Goal: Information Seeking & Learning: Learn about a topic

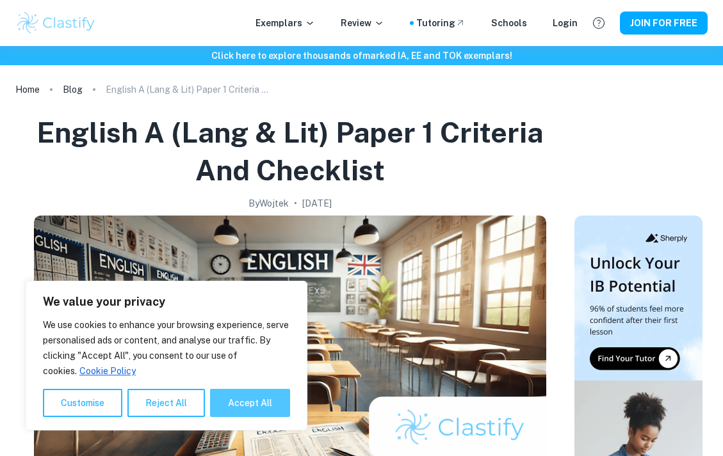
scroll to position [47, 0]
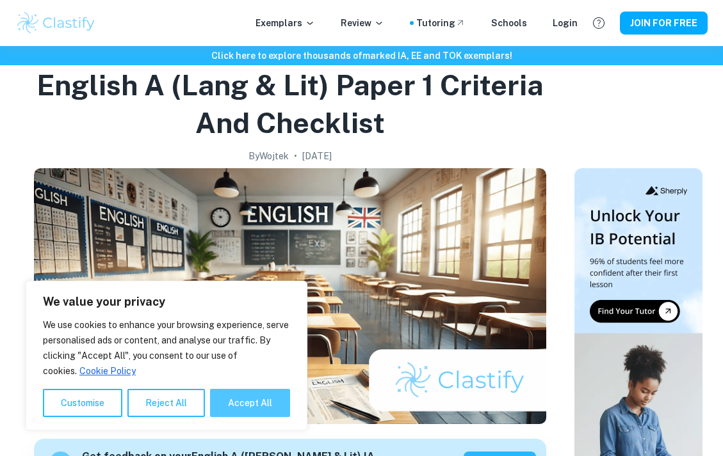
click at [225, 402] on button "Accept All" at bounding box center [250, 403] width 80 height 28
checkbox input "true"
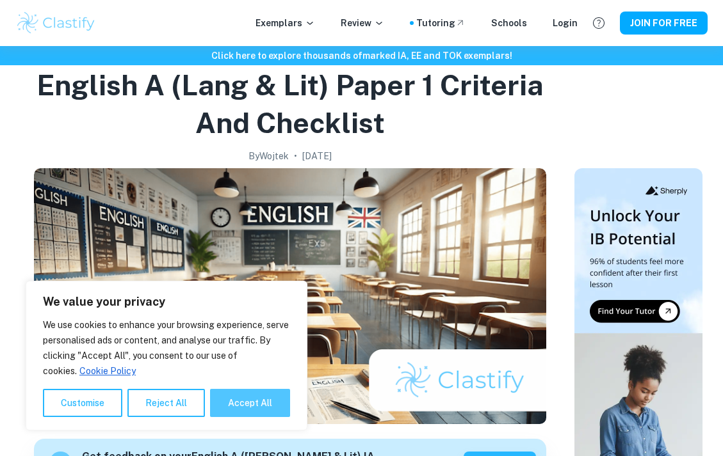
checkbox input "true"
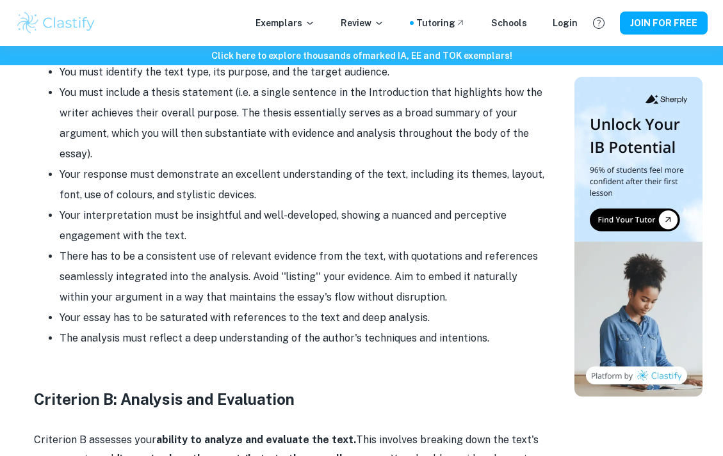
scroll to position [1016, 0]
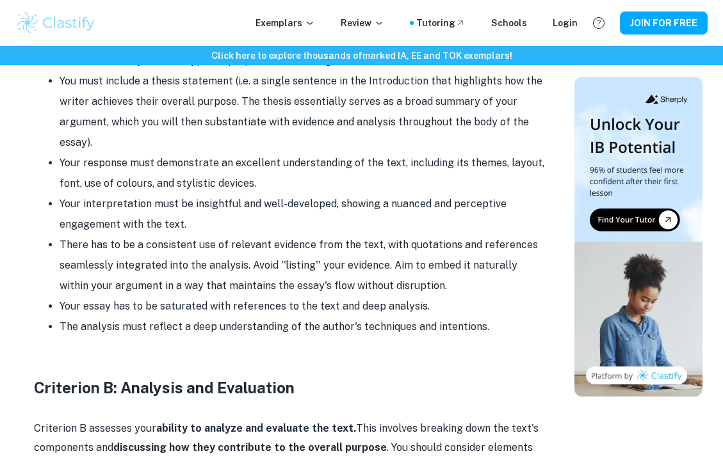
drag, startPoint x: 485, startPoint y: 312, endPoint x: 54, endPoint y: 289, distance: 431.4
click at [54, 289] on ul "You must identify the text type, its purpose, and the target audience. You must…" at bounding box center [290, 194] width 512 height 287
click at [118, 296] on li "Your essay has to be saturated with references to the text and deep analysis." at bounding box center [303, 306] width 486 height 20
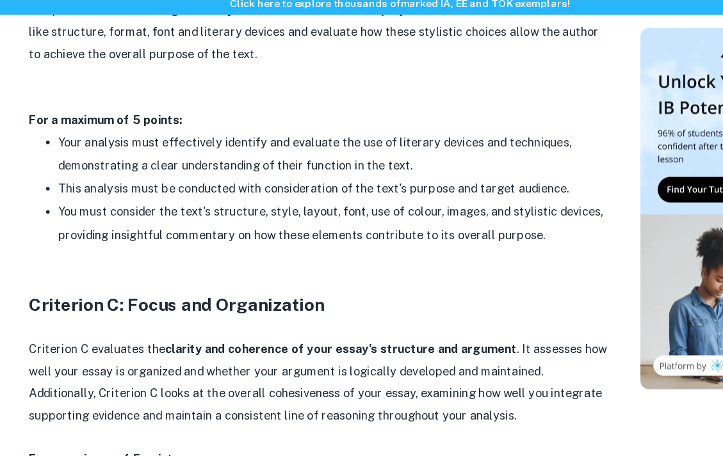
scroll to position [1404, 0]
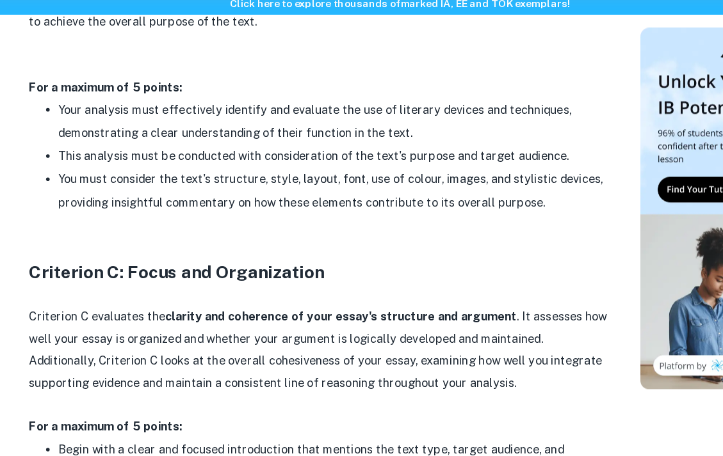
scroll to position [1435, 0]
